Goal: Information Seeking & Learning: Learn about a topic

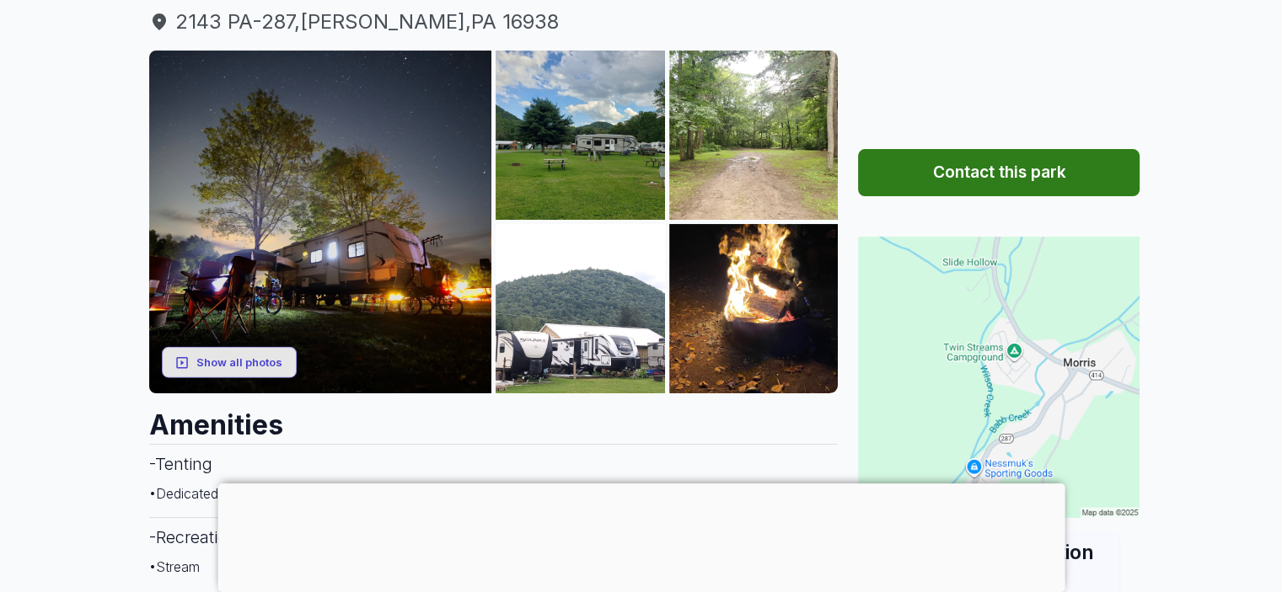
scroll to position [169, 0]
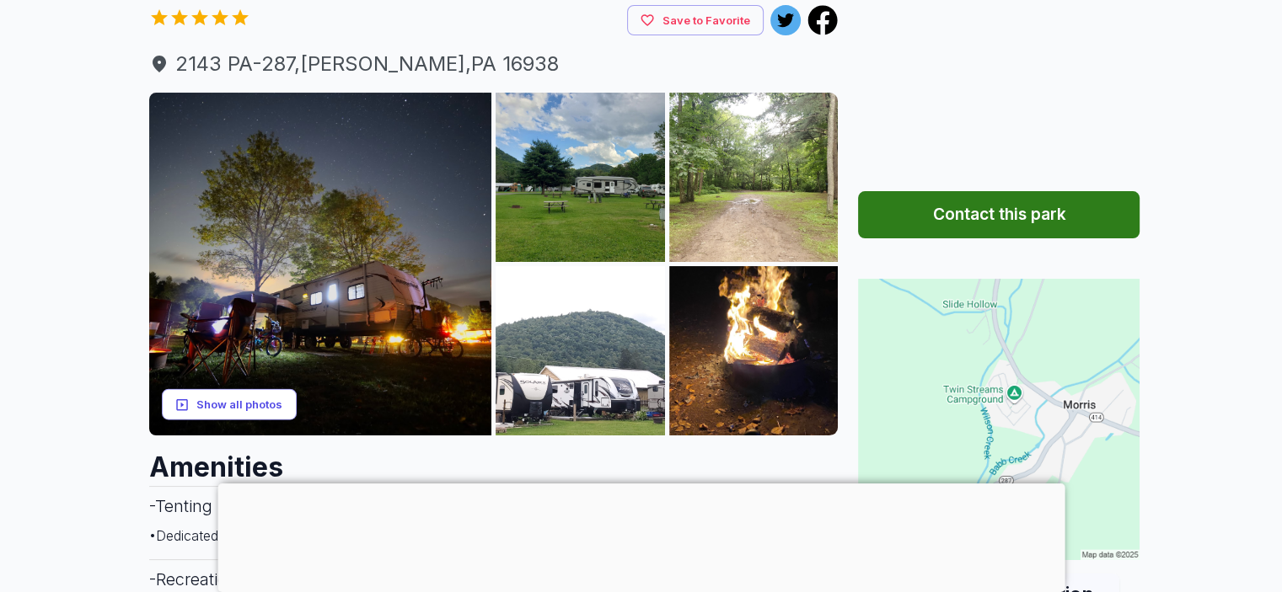
click at [271, 400] on button "Show all photos" at bounding box center [229, 404] width 135 height 31
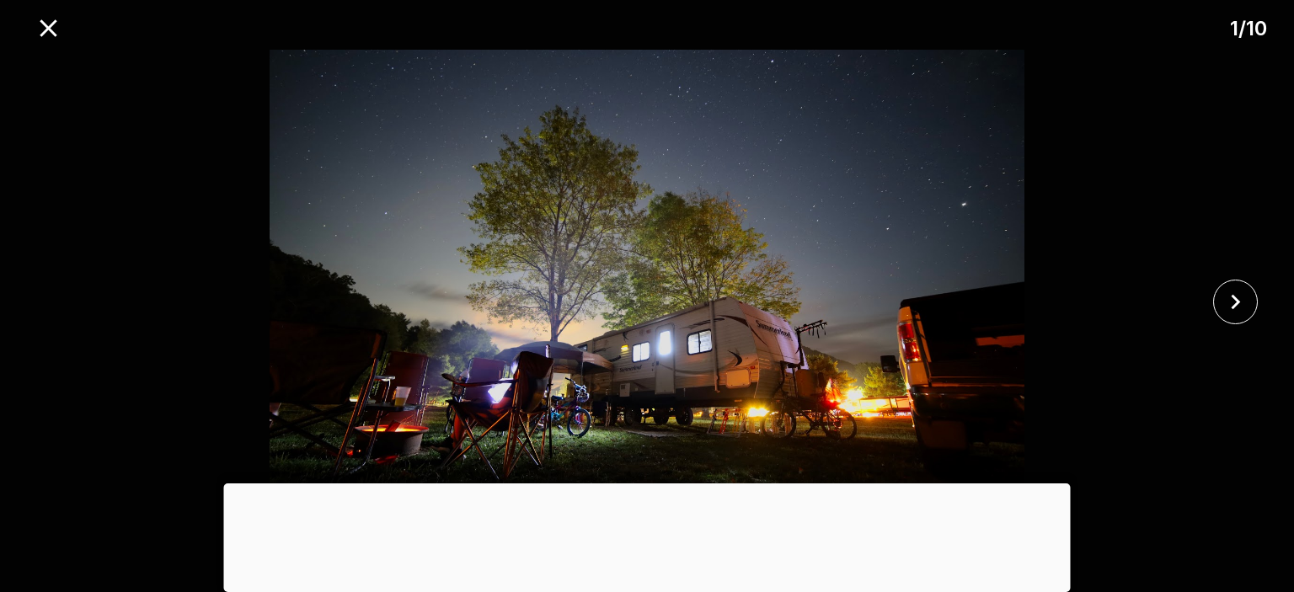
click at [640, 484] on div at bounding box center [647, 484] width 847 height 0
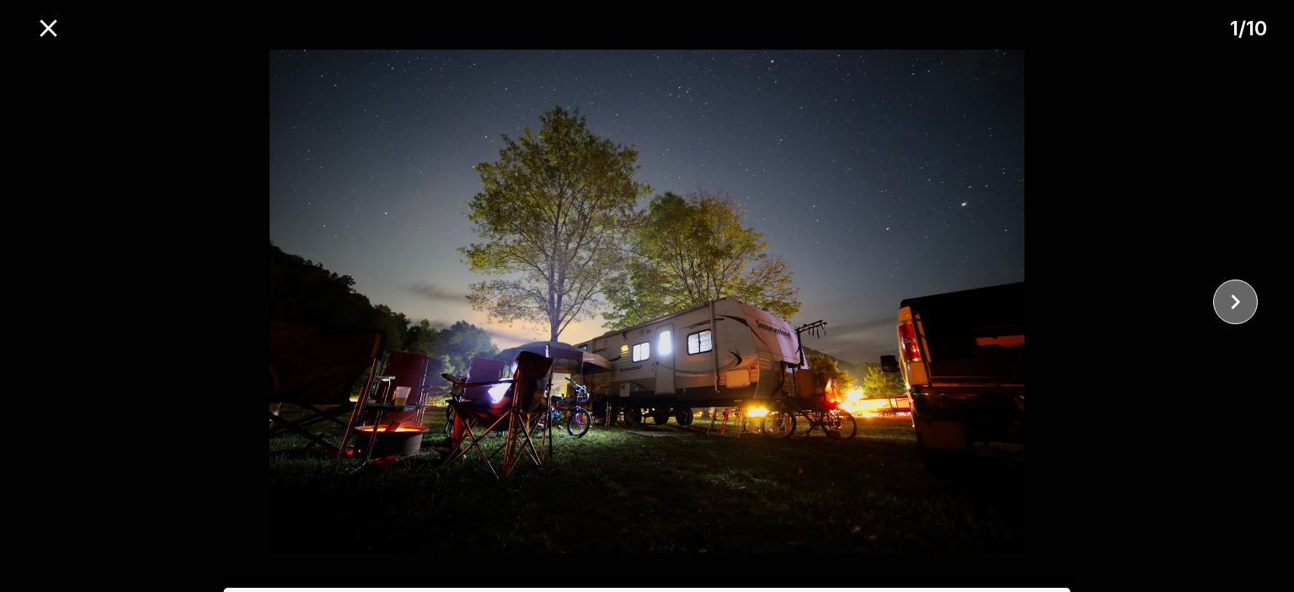
click at [1247, 301] on icon "close" at bounding box center [1235, 301] width 29 height 29
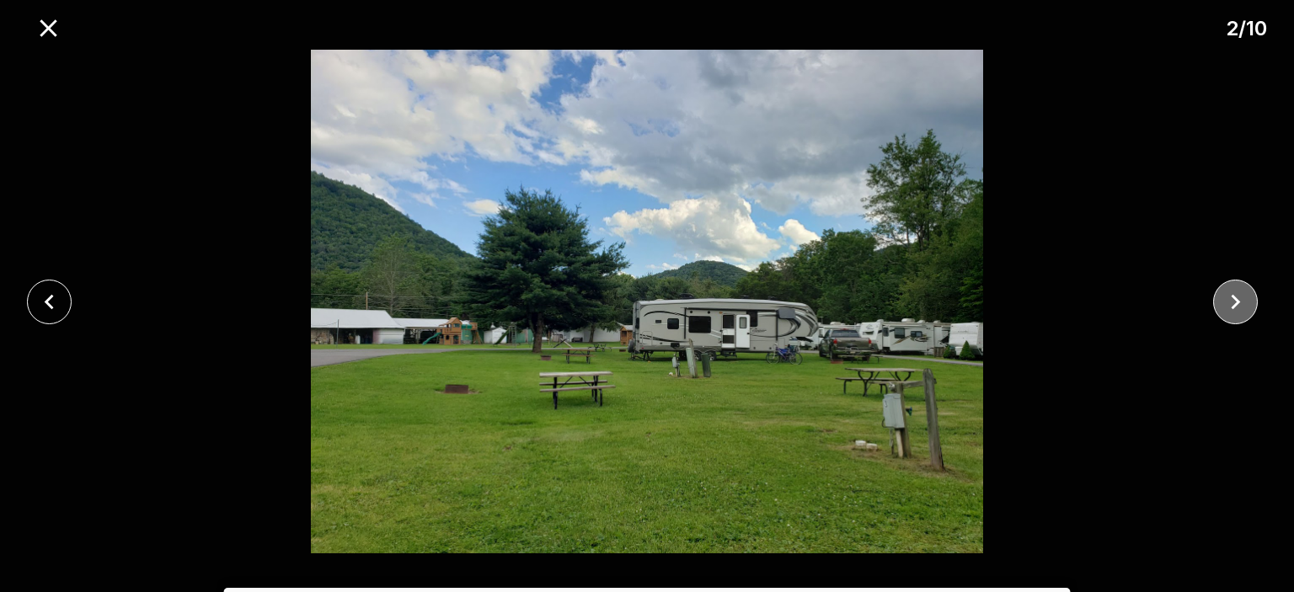
click at [1247, 301] on icon "close" at bounding box center [1235, 301] width 29 height 29
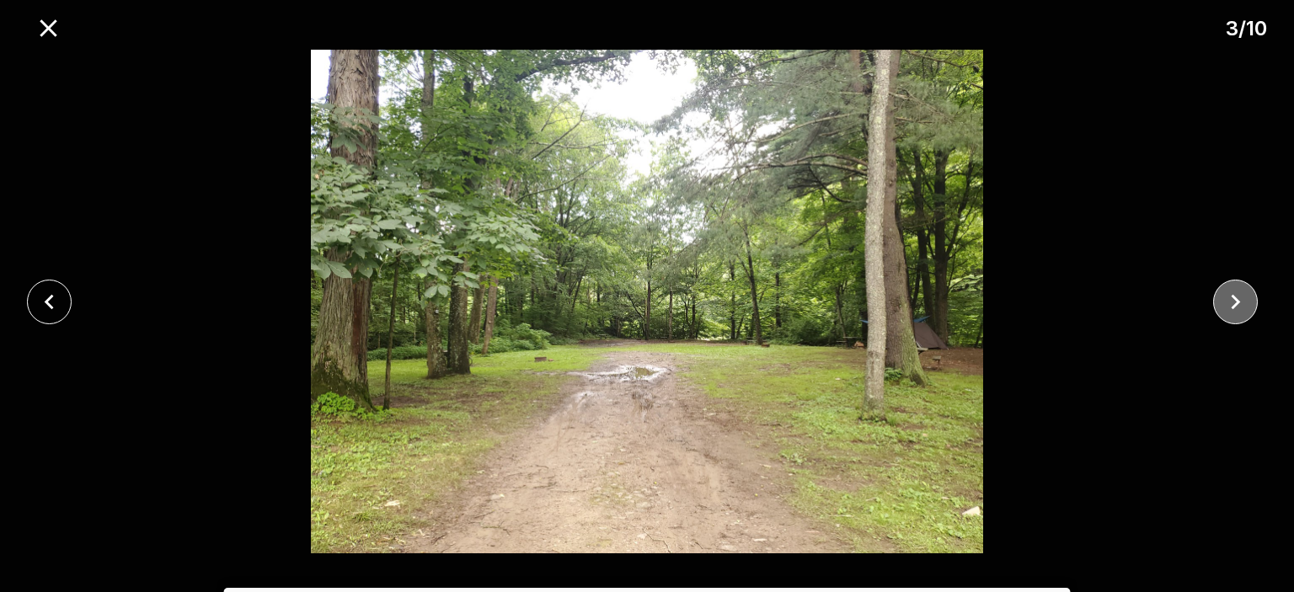
click at [1247, 301] on icon "close" at bounding box center [1235, 301] width 29 height 29
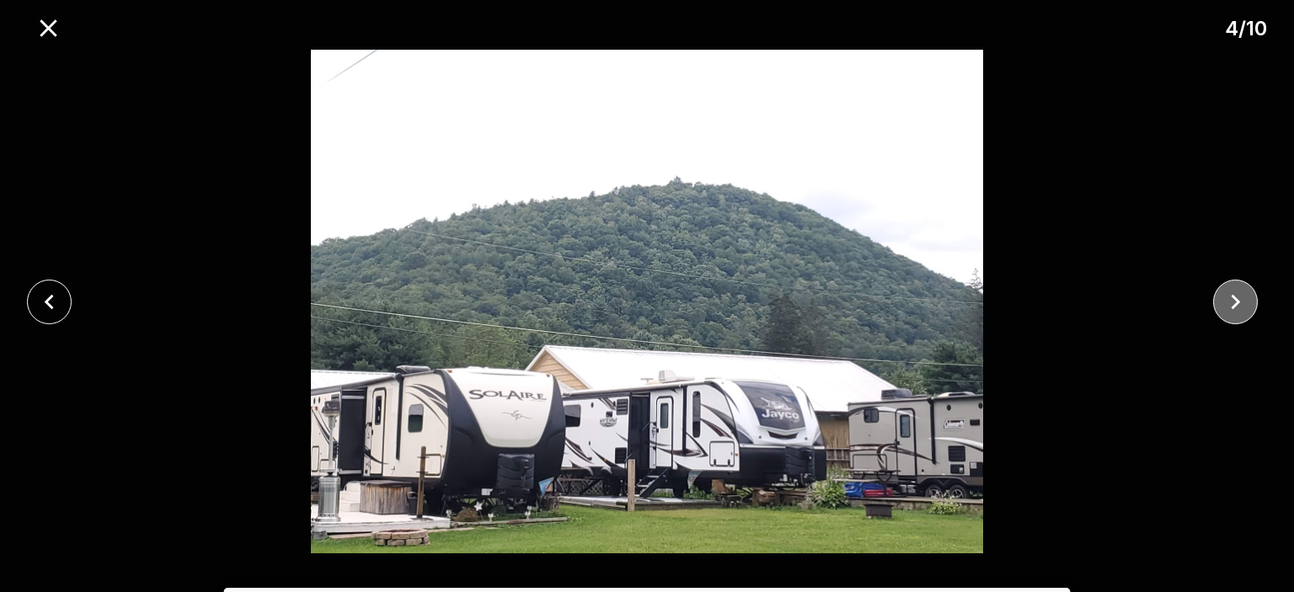
click at [1247, 301] on icon "close" at bounding box center [1235, 301] width 29 height 29
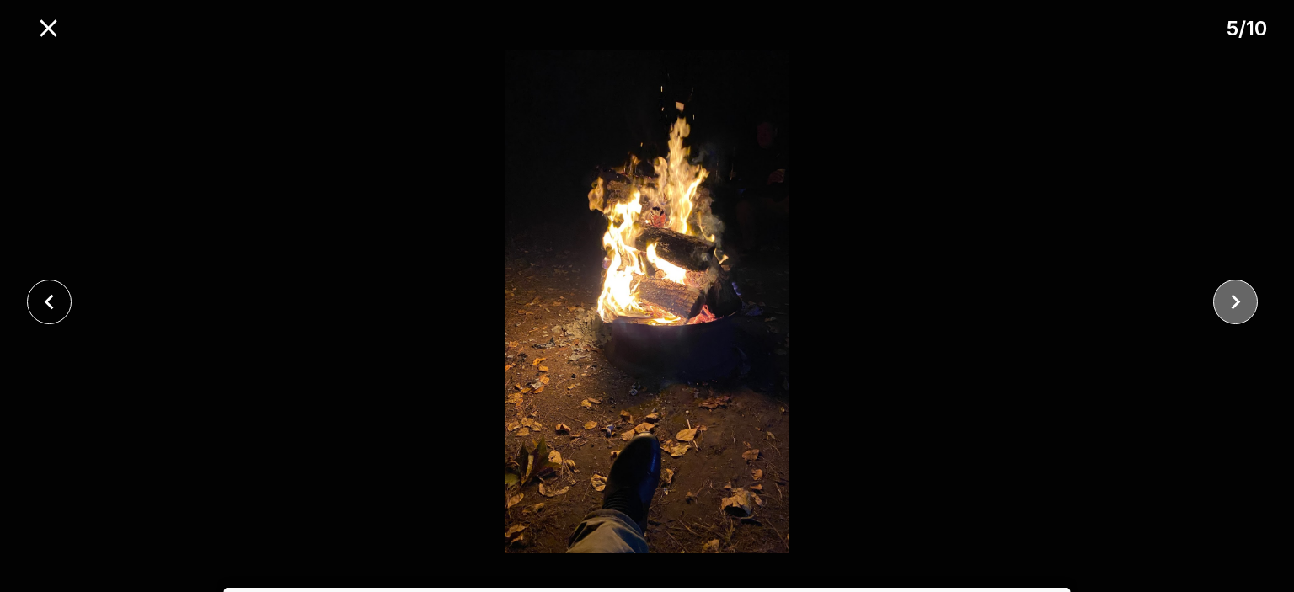
click at [1247, 301] on icon "close" at bounding box center [1235, 301] width 29 height 29
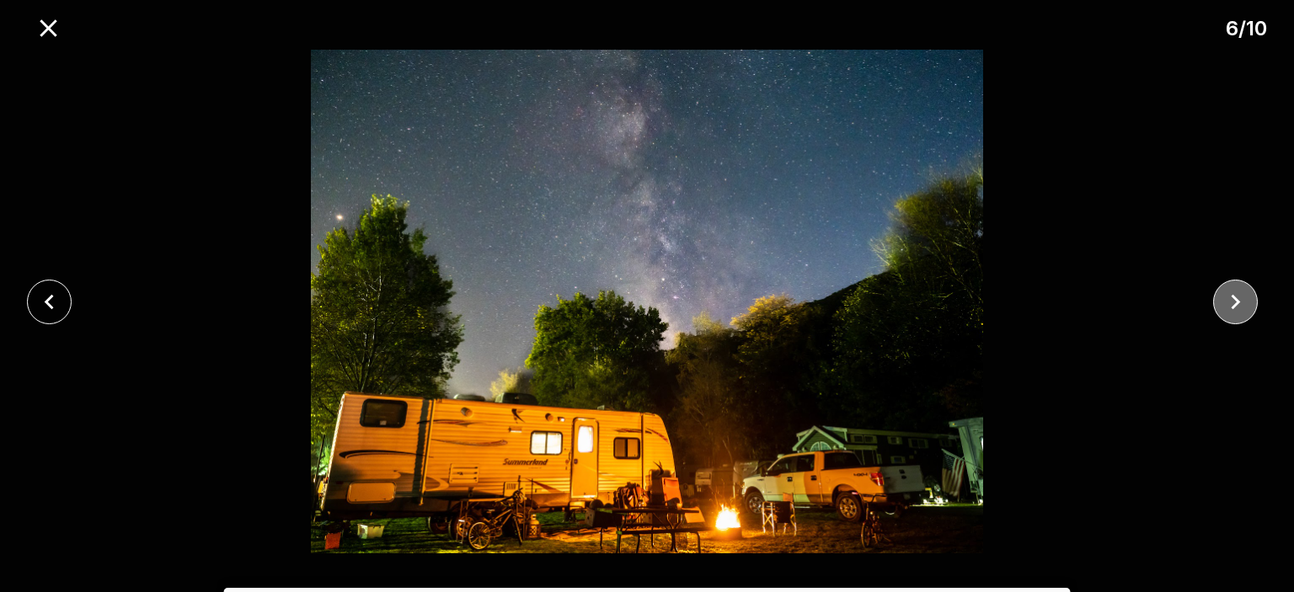
click at [1247, 301] on icon "close" at bounding box center [1235, 301] width 29 height 29
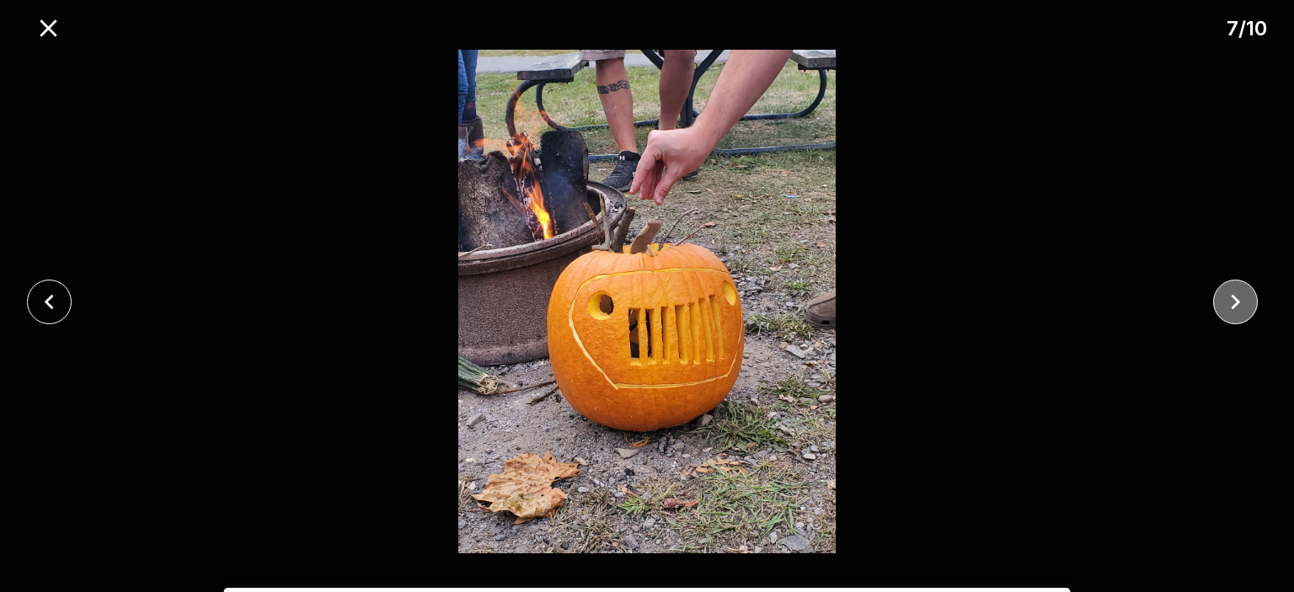
click at [1247, 301] on icon "close" at bounding box center [1235, 301] width 29 height 29
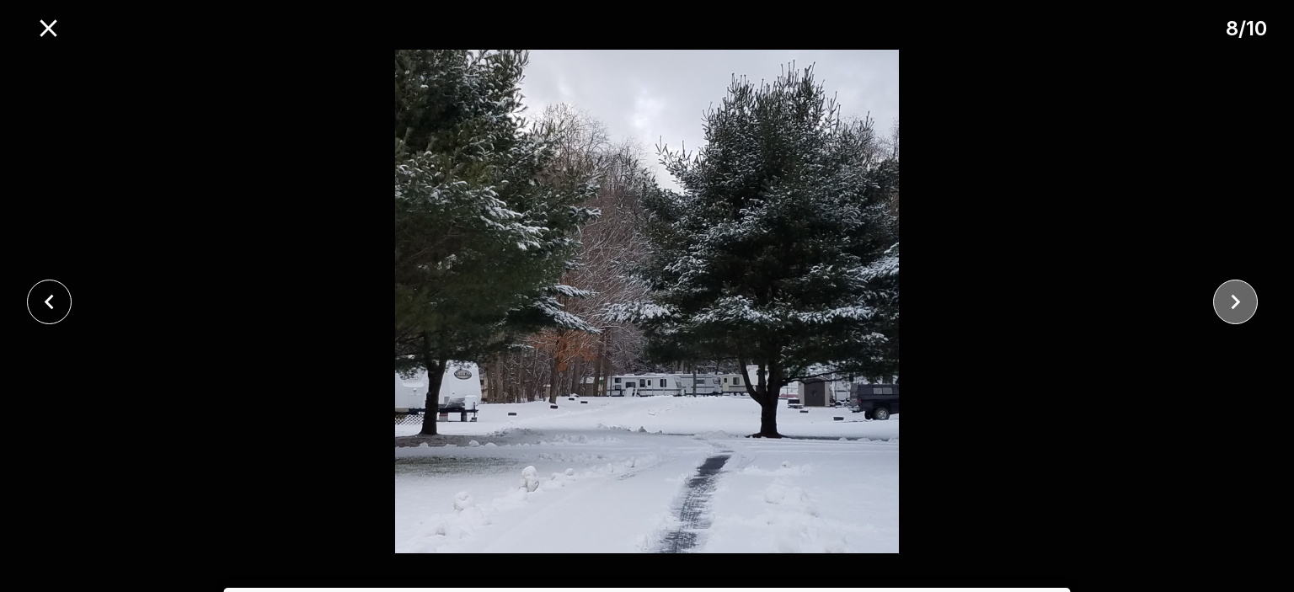
click at [1247, 301] on icon "close" at bounding box center [1235, 301] width 29 height 29
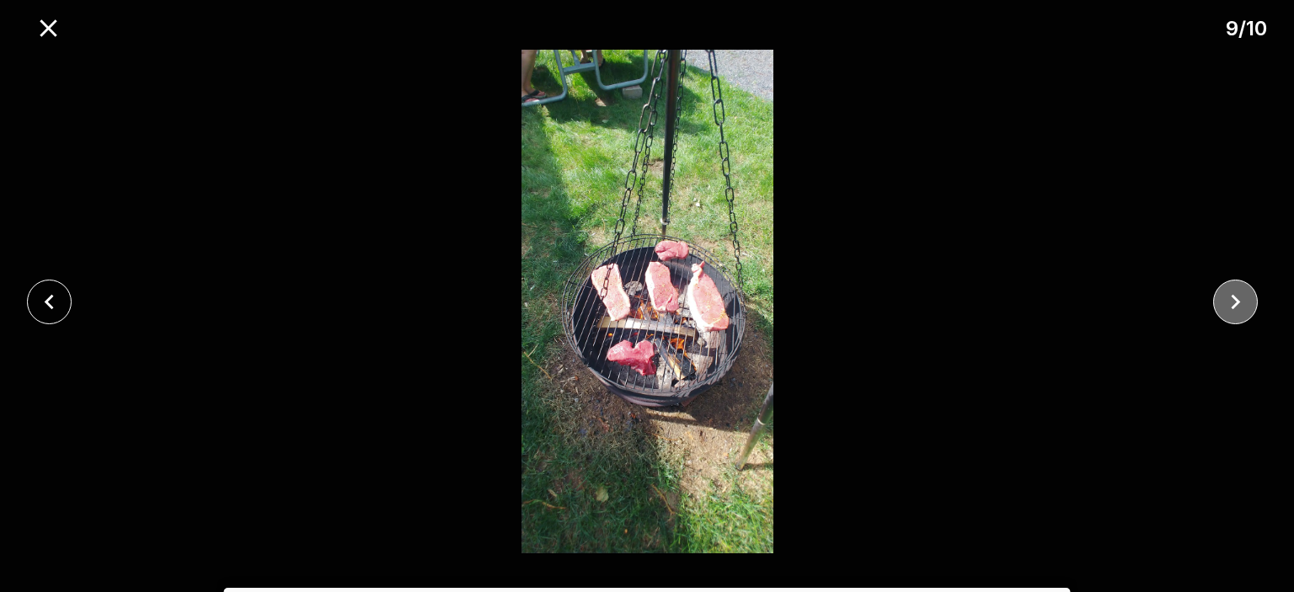
click at [1247, 301] on icon "close" at bounding box center [1235, 301] width 29 height 29
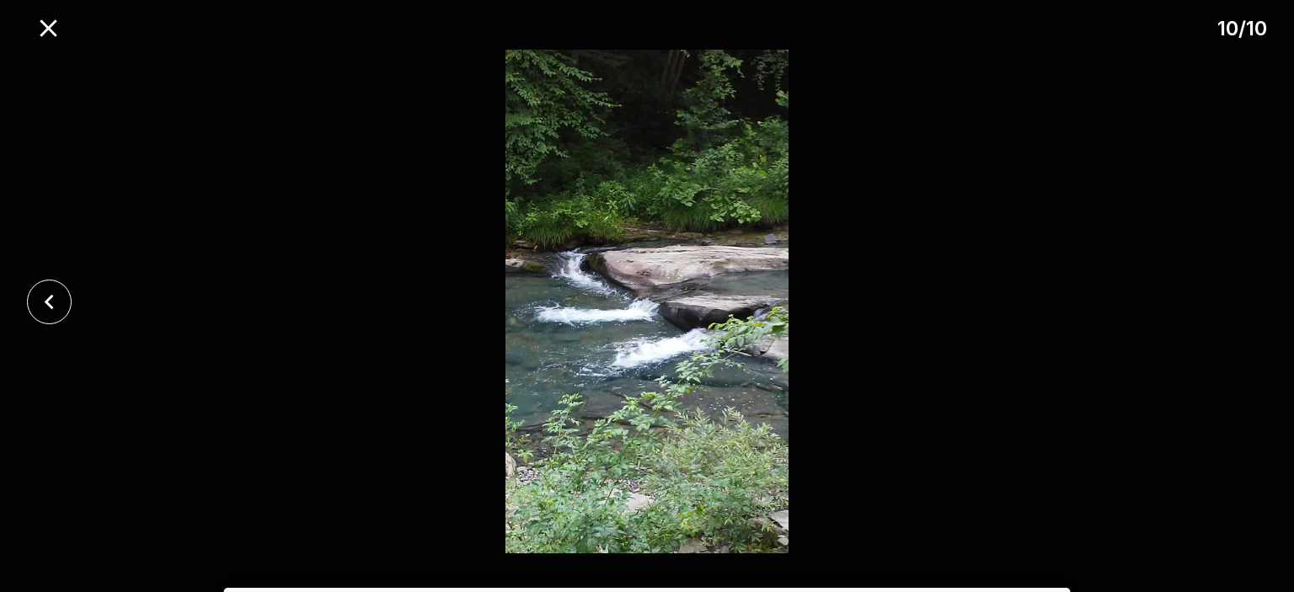
click at [1247, 301] on div at bounding box center [647, 302] width 1294 height 504
click at [40, 29] on icon "close" at bounding box center [48, 27] width 29 height 29
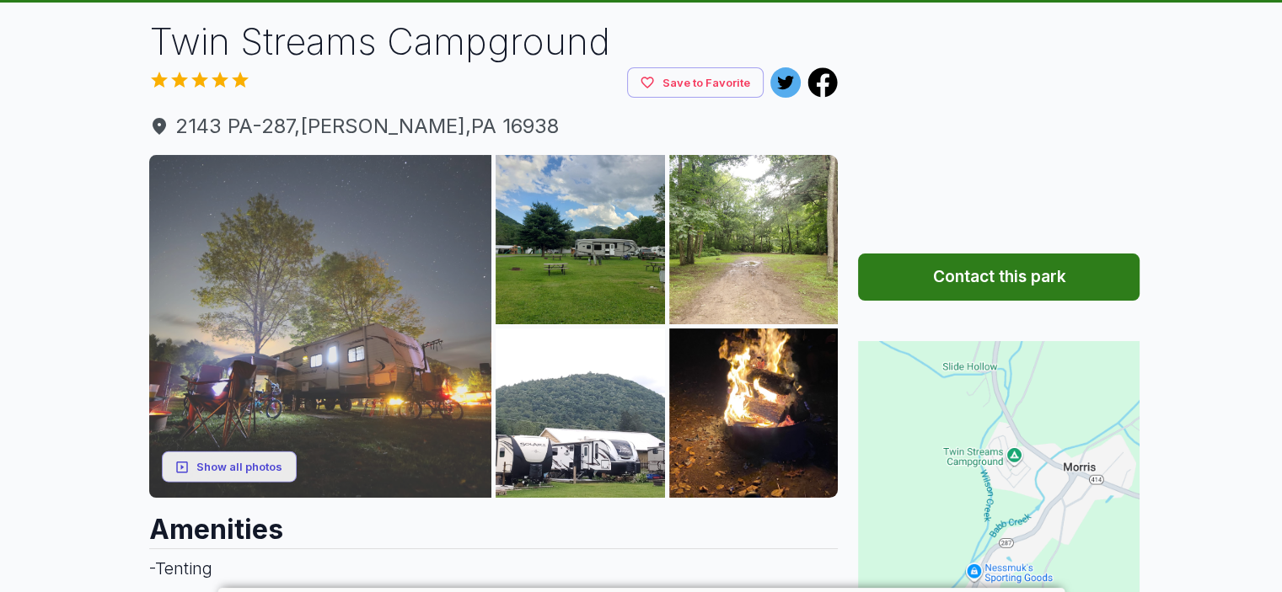
scroll to position [0, 0]
